Goal: Check status: Check status

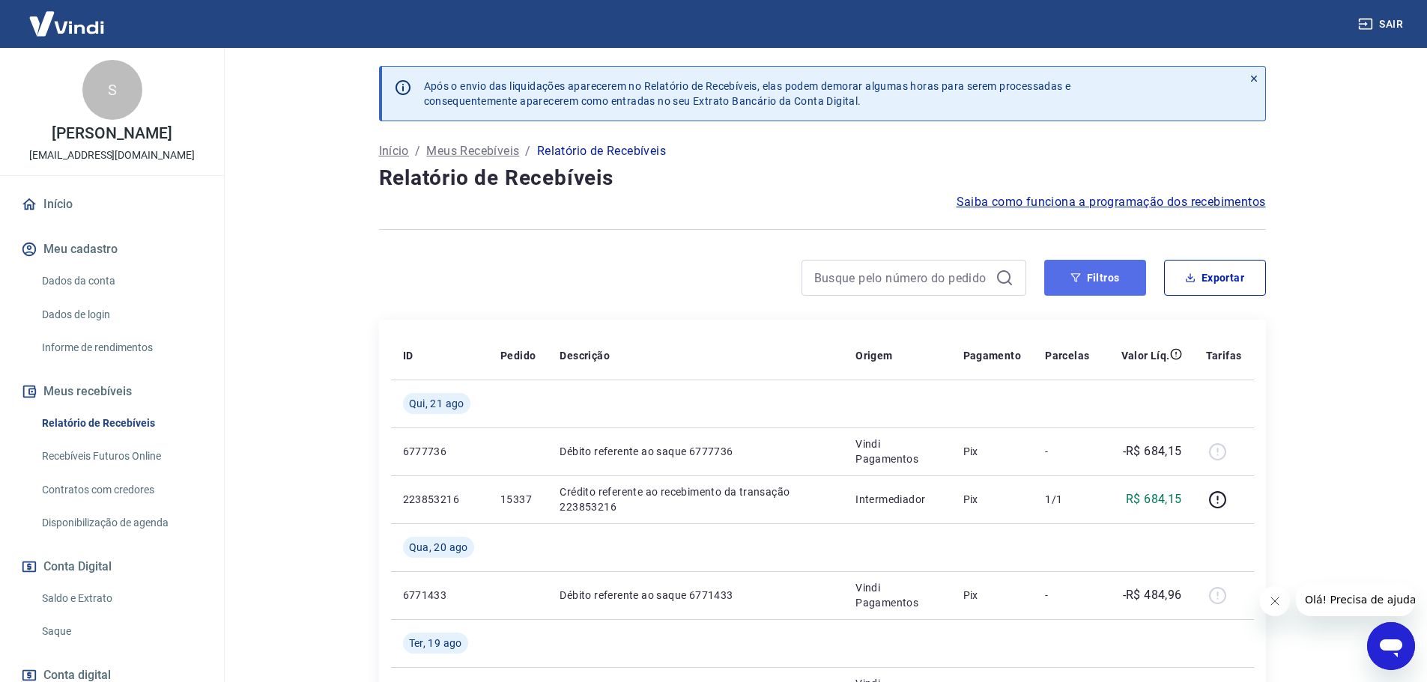
click at [1106, 282] on button "Filtros" at bounding box center [1095, 278] width 102 height 36
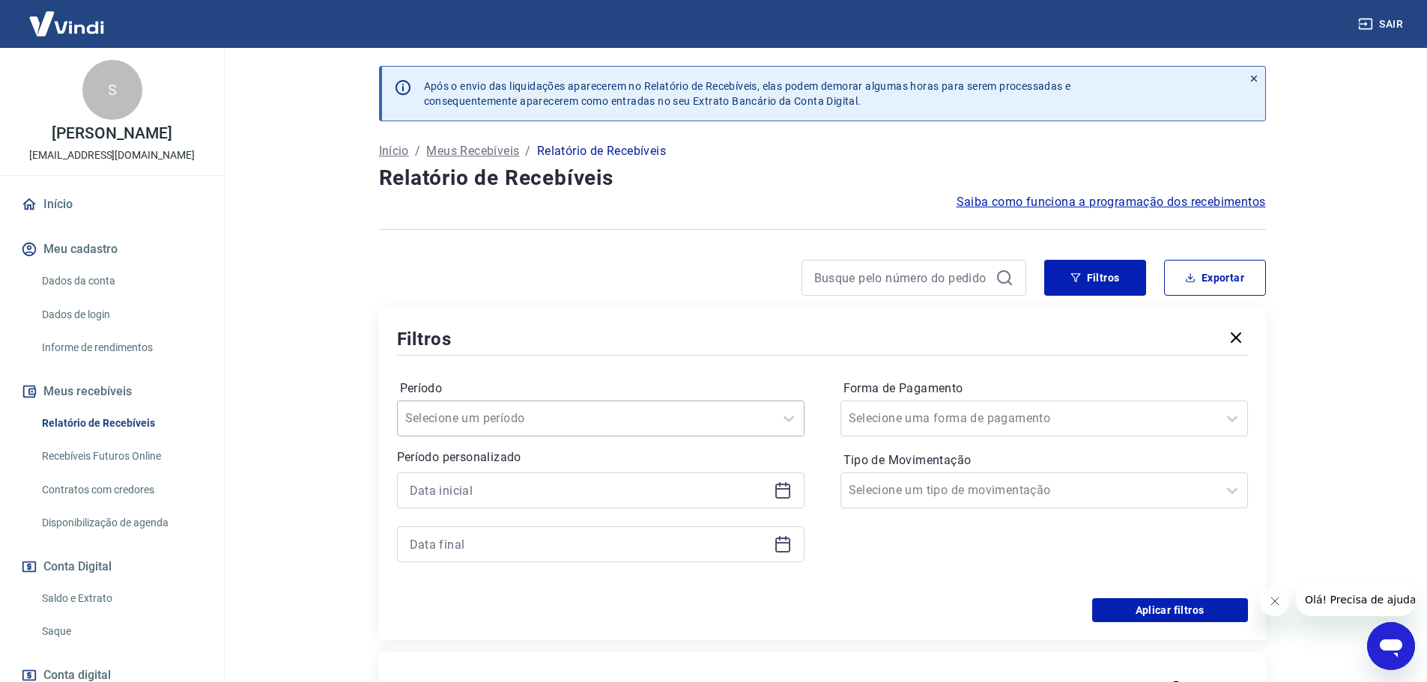
click at [520, 420] on input "Período" at bounding box center [480, 419] width 151 height 18
click at [468, 642] on div "Últimos 90 dias" at bounding box center [601, 641] width 408 height 30
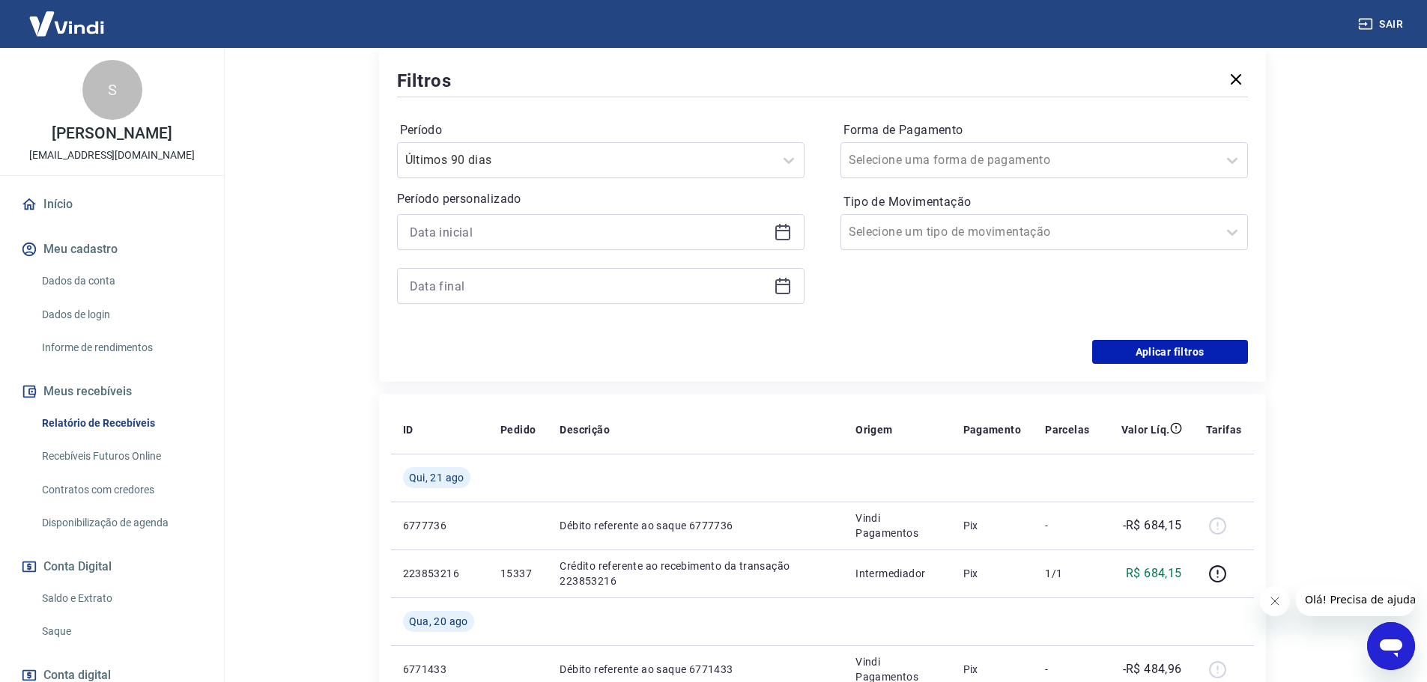
scroll to position [225, 0]
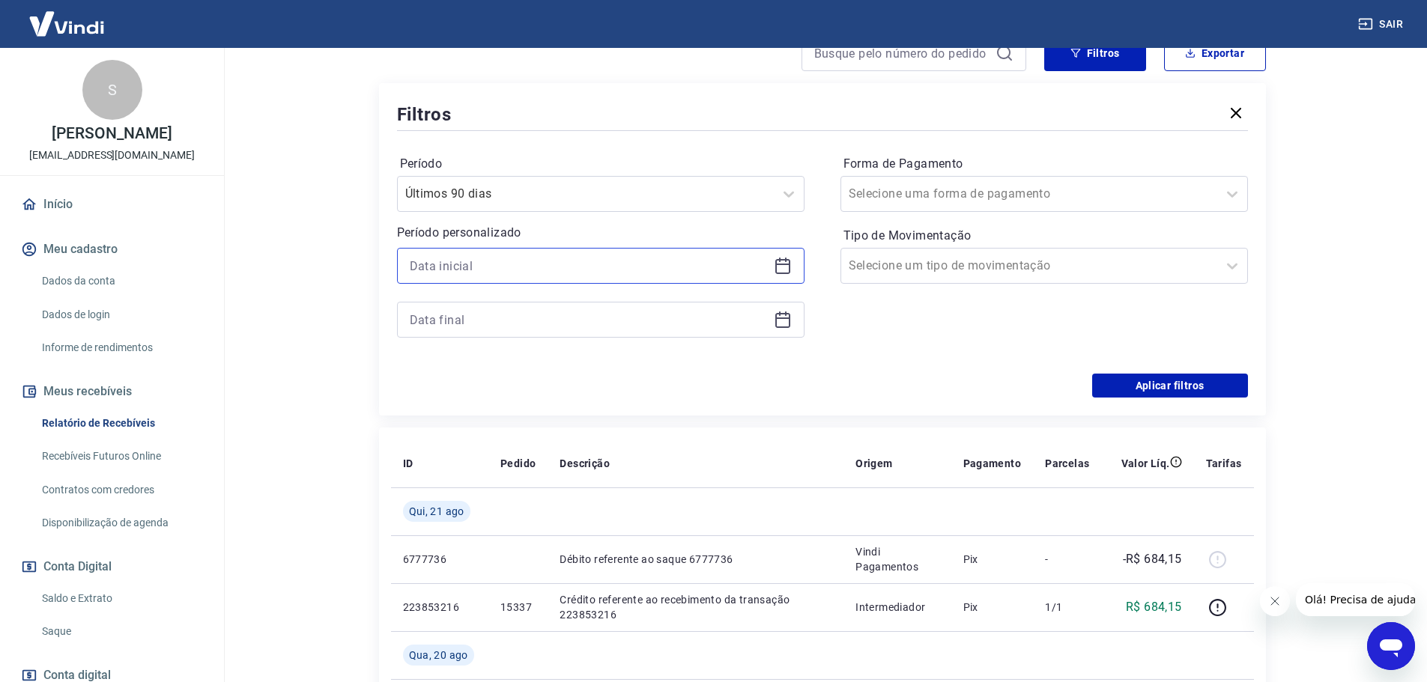
drag, startPoint x: 672, startPoint y: 258, endPoint x: 659, endPoint y: 255, distance: 13.1
click at [672, 255] on input at bounding box center [589, 266] width 358 height 22
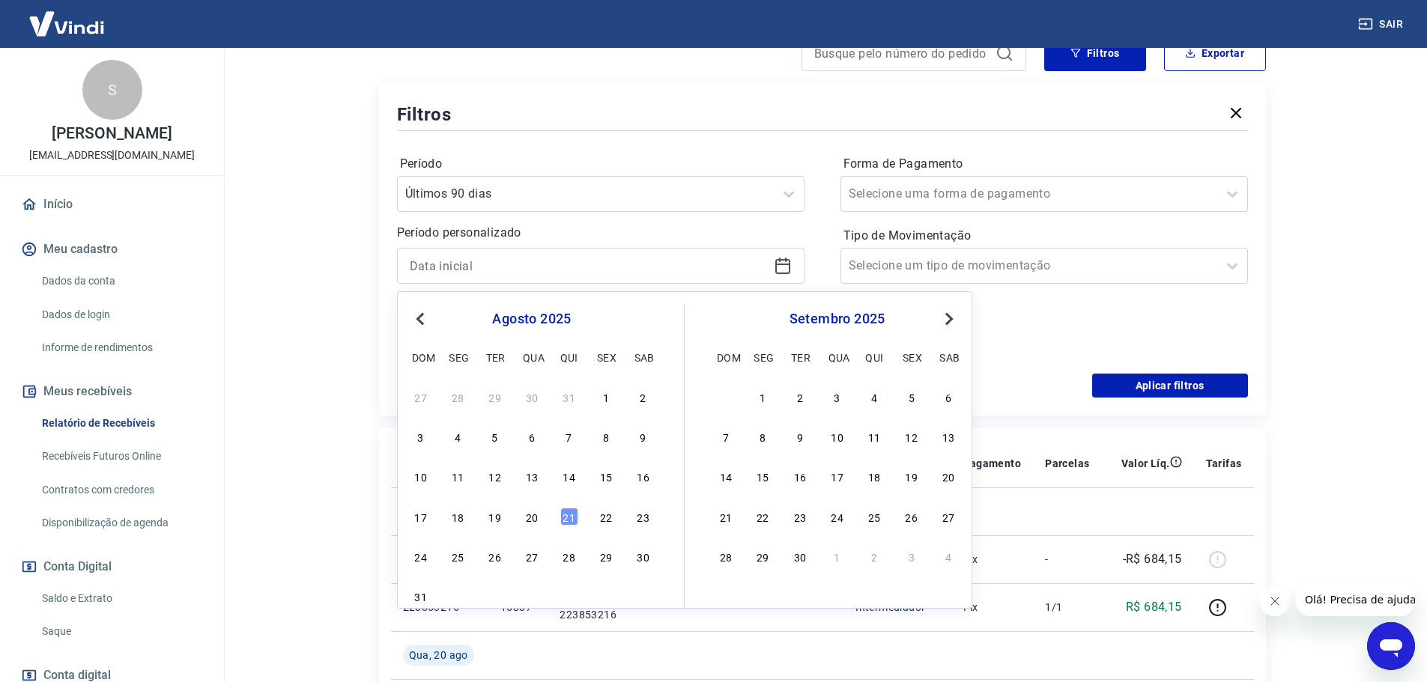
click at [422, 315] on span "Previous Month" at bounding box center [422, 318] width 0 height 17
click at [420, 398] on div "1" at bounding box center [421, 397] width 18 height 18
type input "[DATE]"
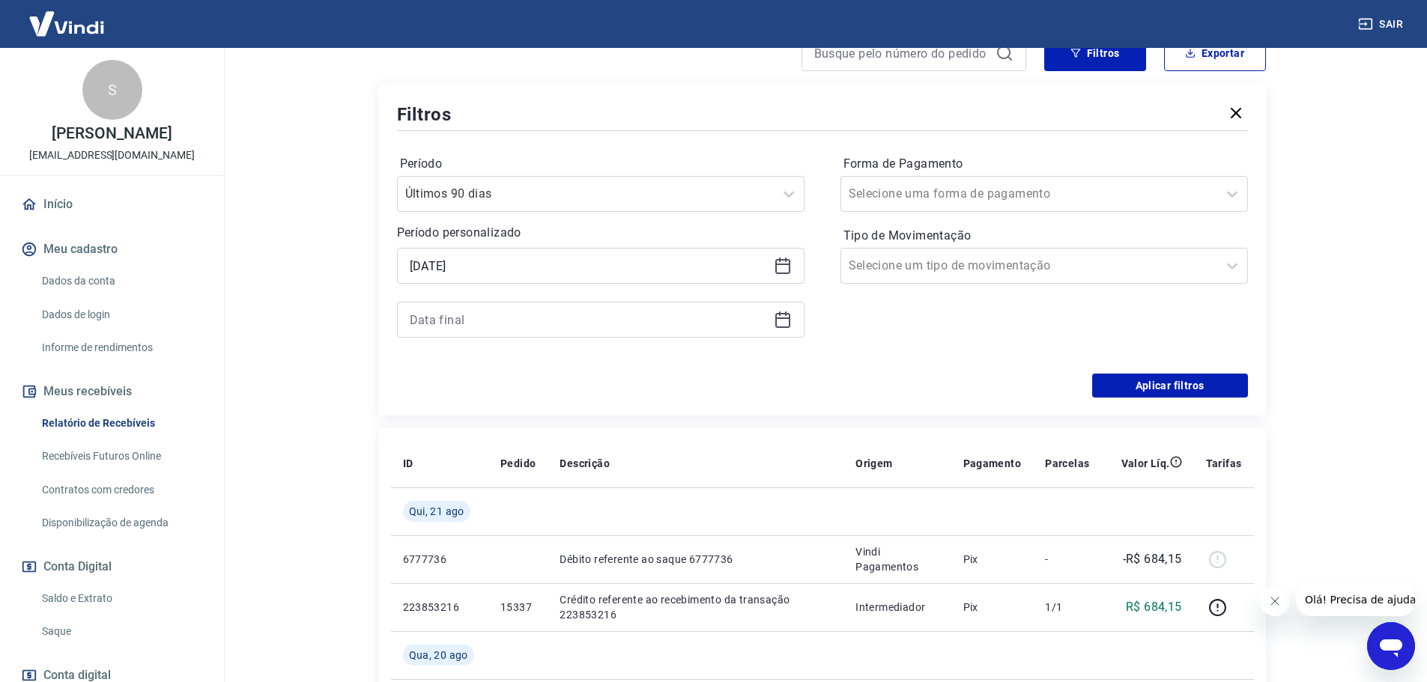
click at [784, 319] on icon at bounding box center [782, 318] width 15 height 1
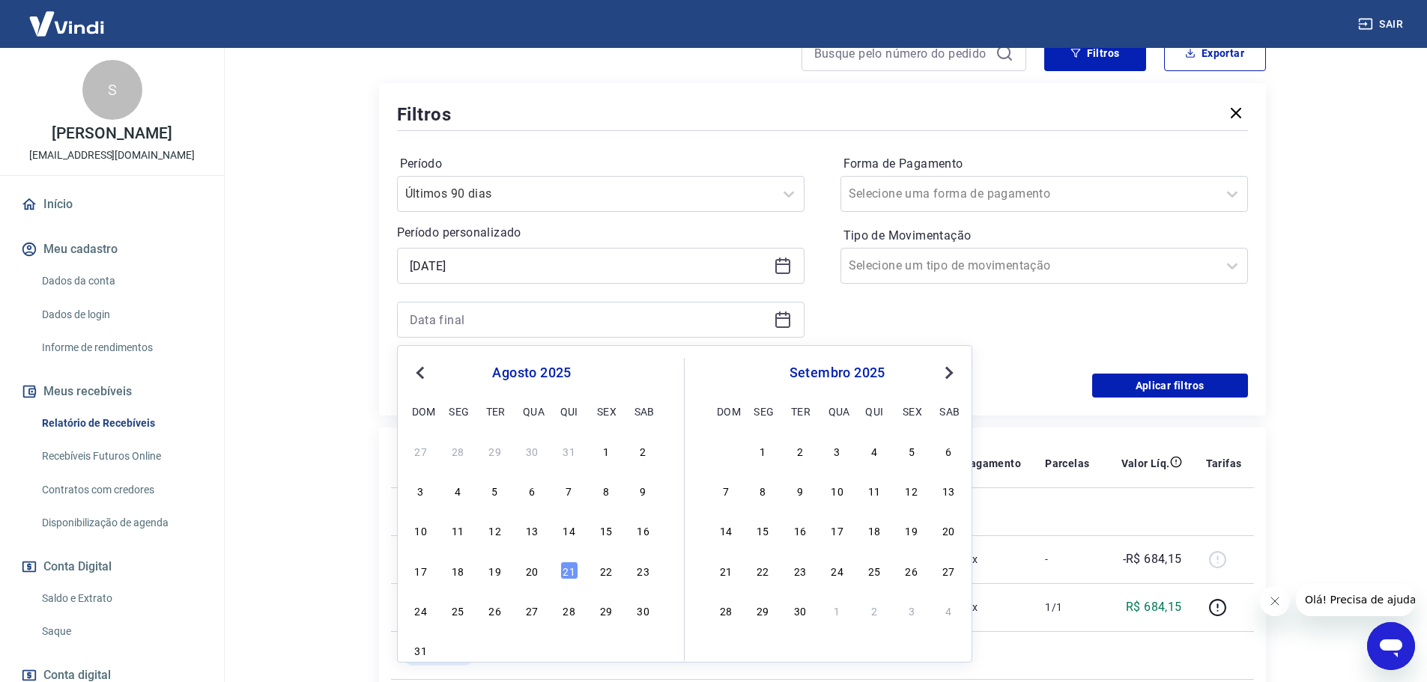
click at [415, 370] on button "Previous Month" at bounding box center [420, 373] width 18 height 18
click at [561, 618] on div "31" at bounding box center [569, 611] width 18 height 18
type input "[DATE]"
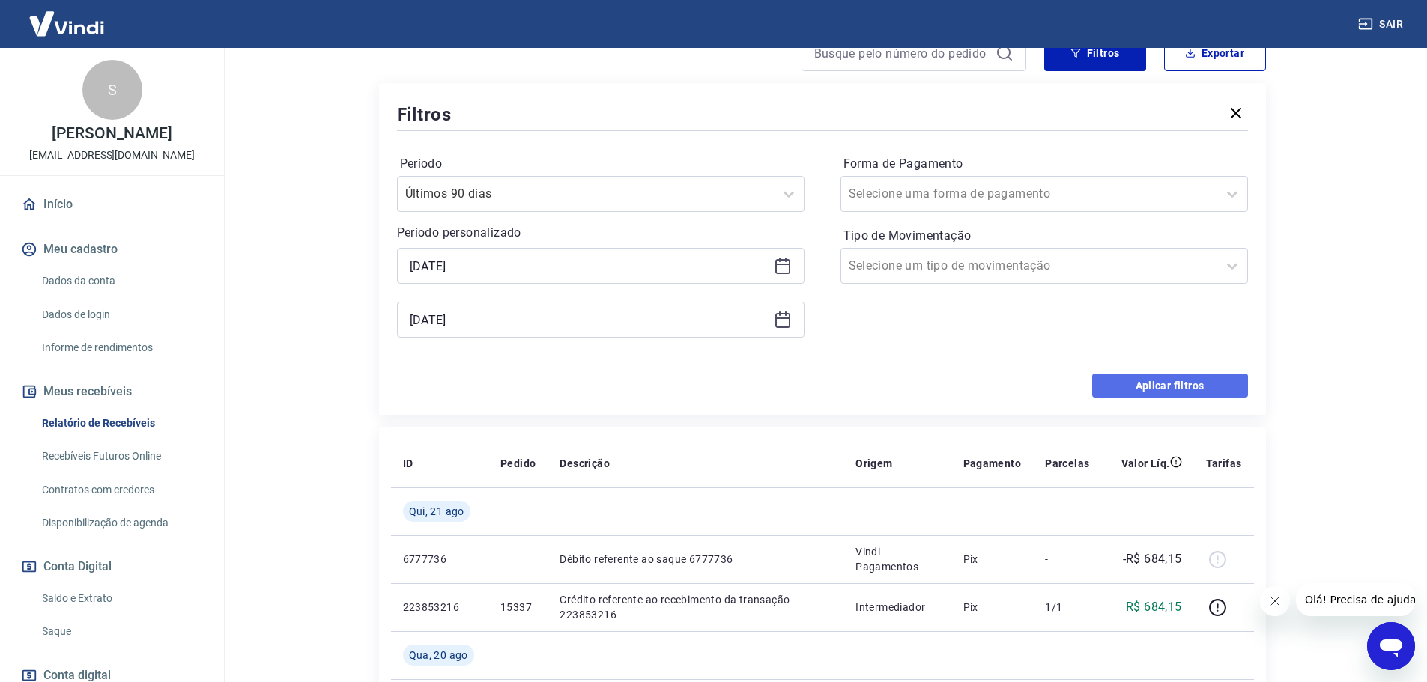
click at [1134, 386] on button "Aplicar filtros" at bounding box center [1170, 386] width 156 height 24
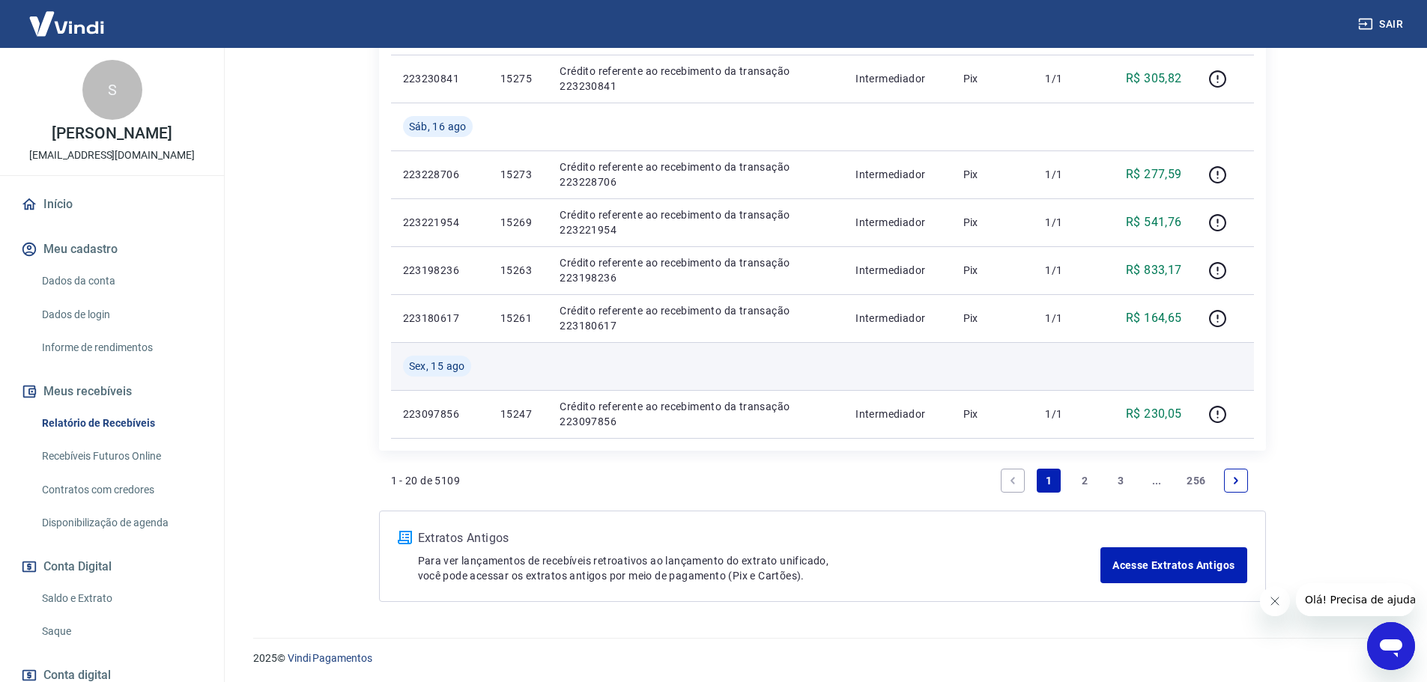
scroll to position [1238, 0]
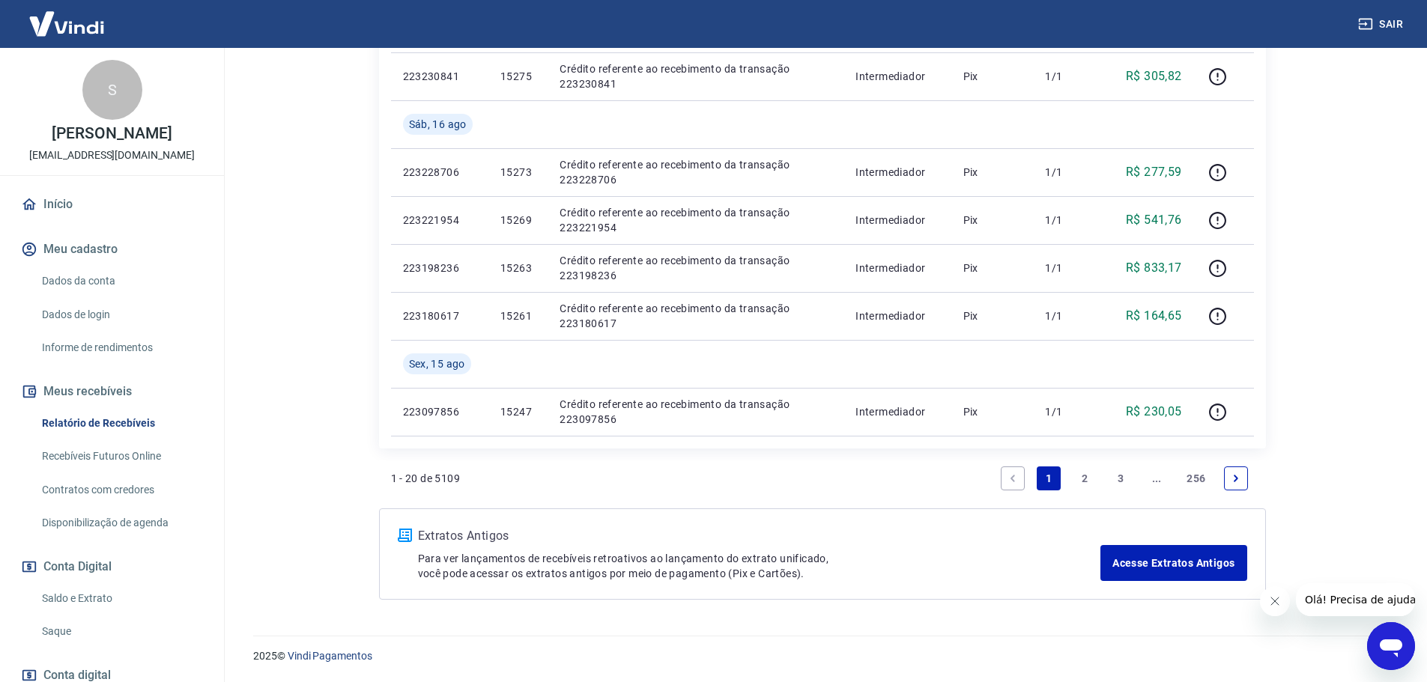
click at [1076, 476] on link "2" at bounding box center [1085, 479] width 24 height 24
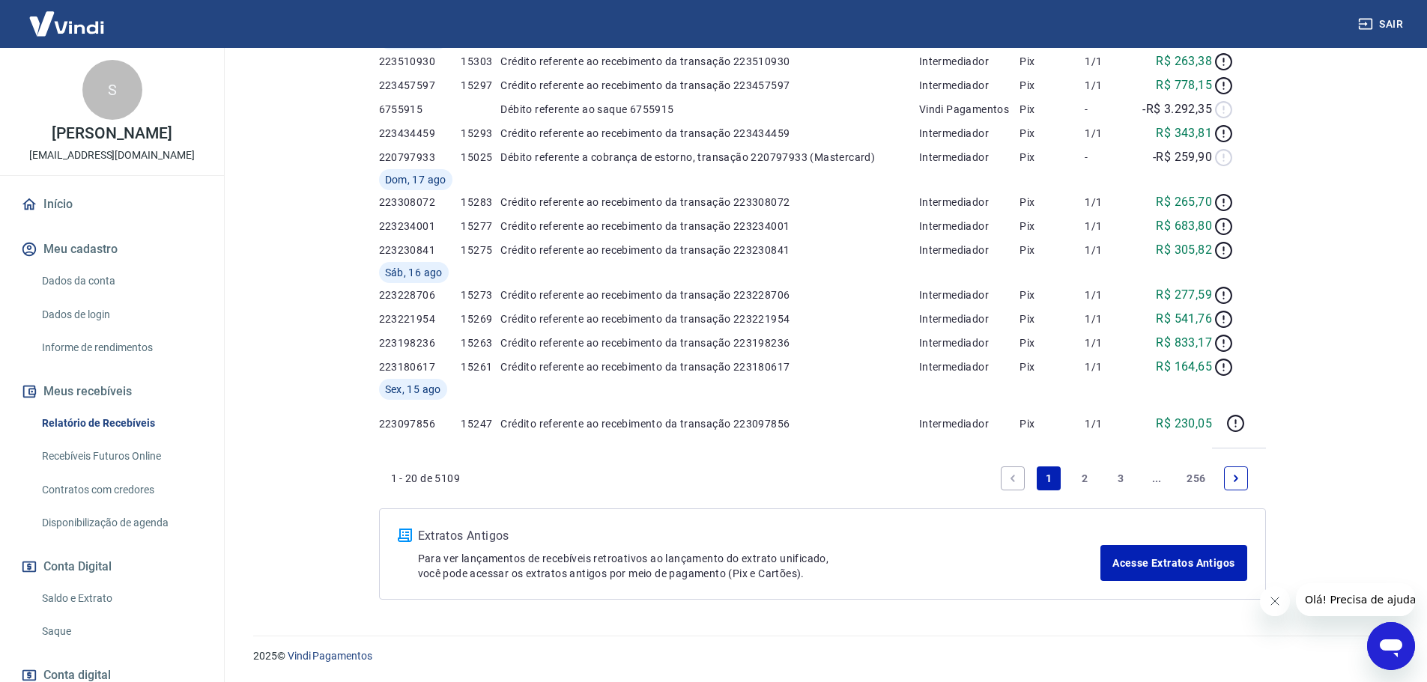
click at [1082, 479] on div "Após o envio das liquidações aparecerem no Relatório de Recebíveis, elas podem …" at bounding box center [822, 64] width 923 height 1107
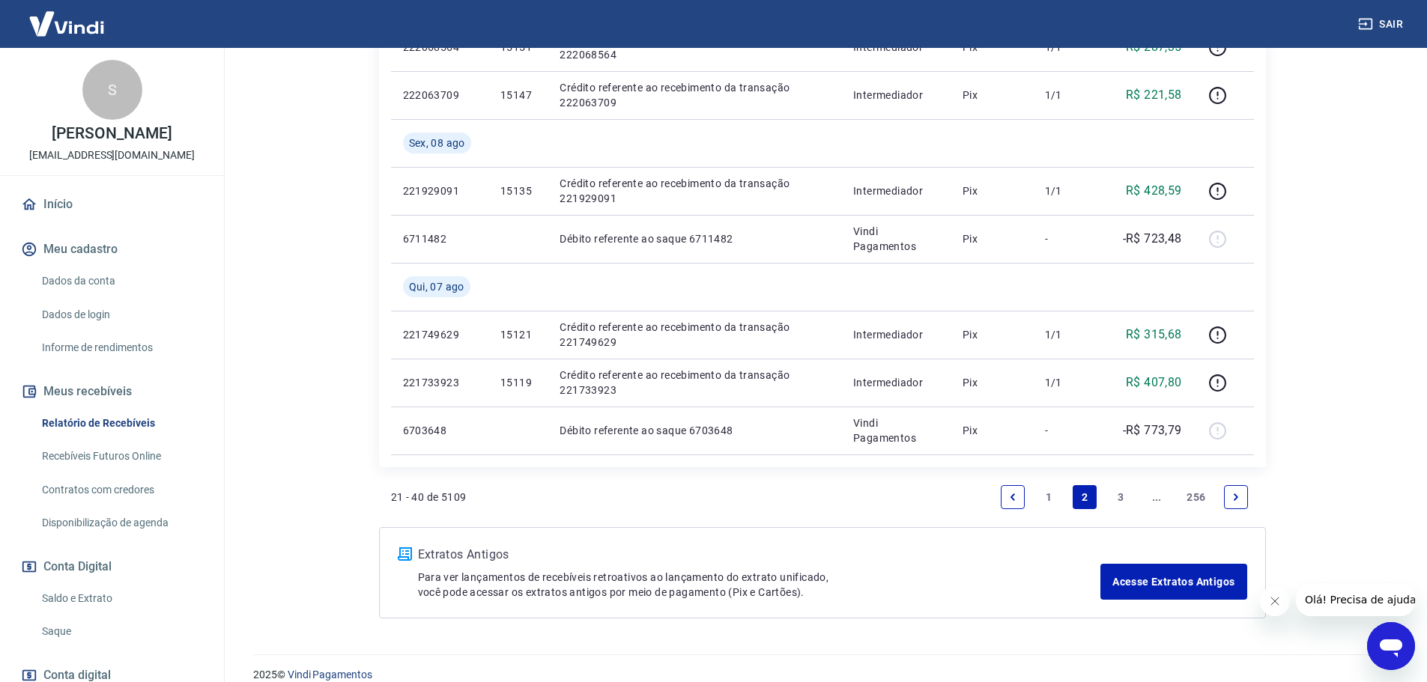
scroll to position [1334, 0]
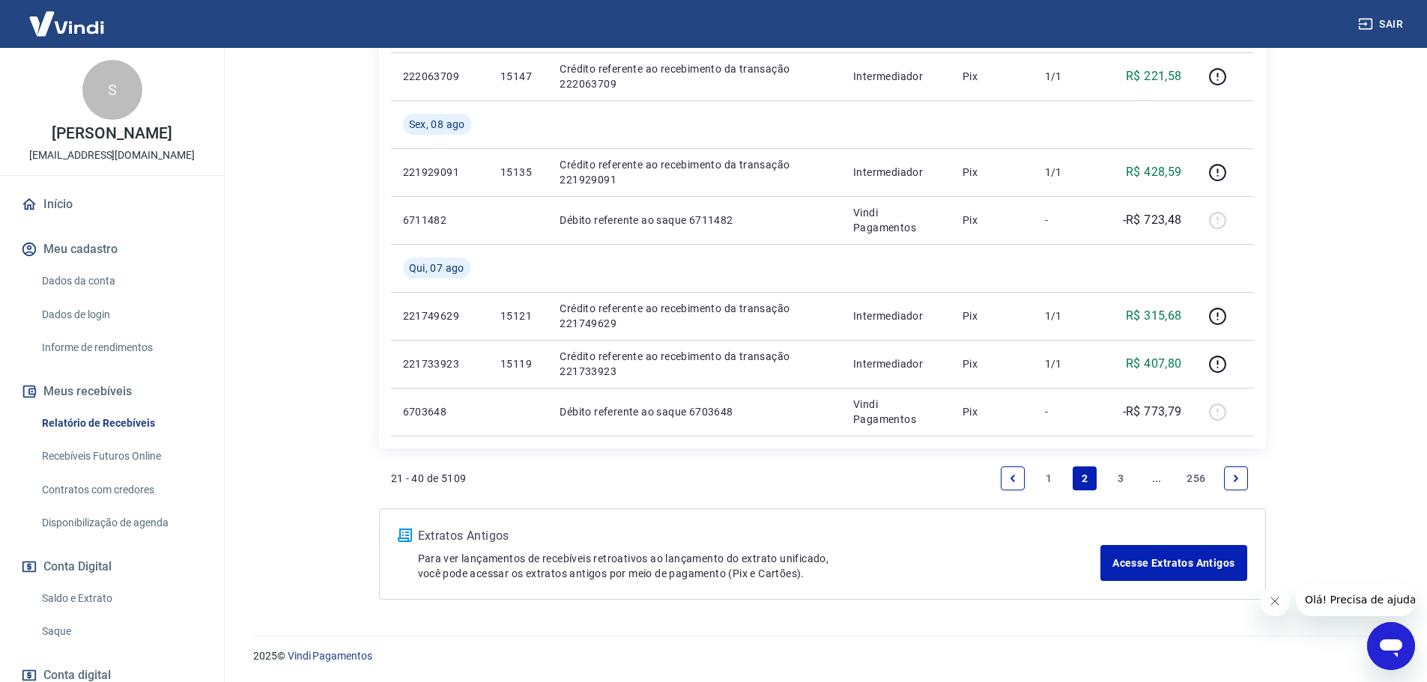
click at [1117, 476] on link "3" at bounding box center [1121, 479] width 24 height 24
